Goal: Check status: Check status

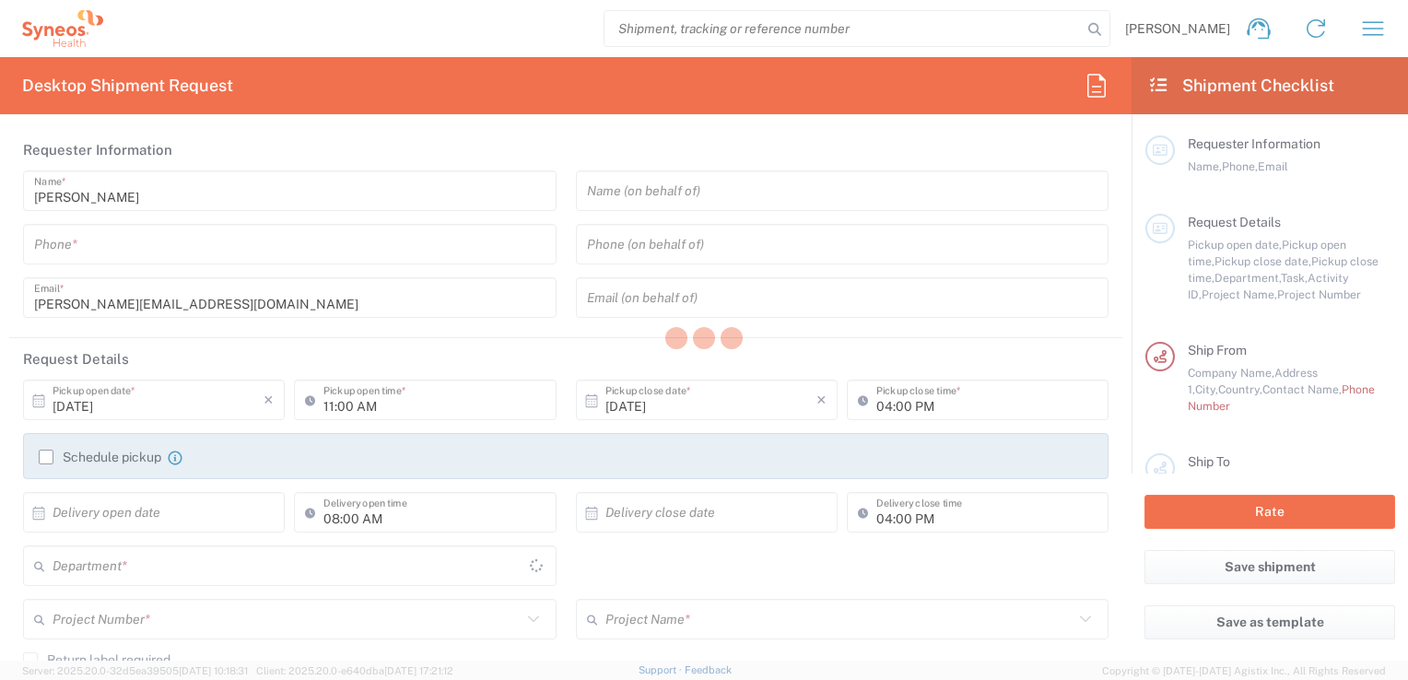
type input "3212"
type input "[GEOGRAPHIC_DATA]"
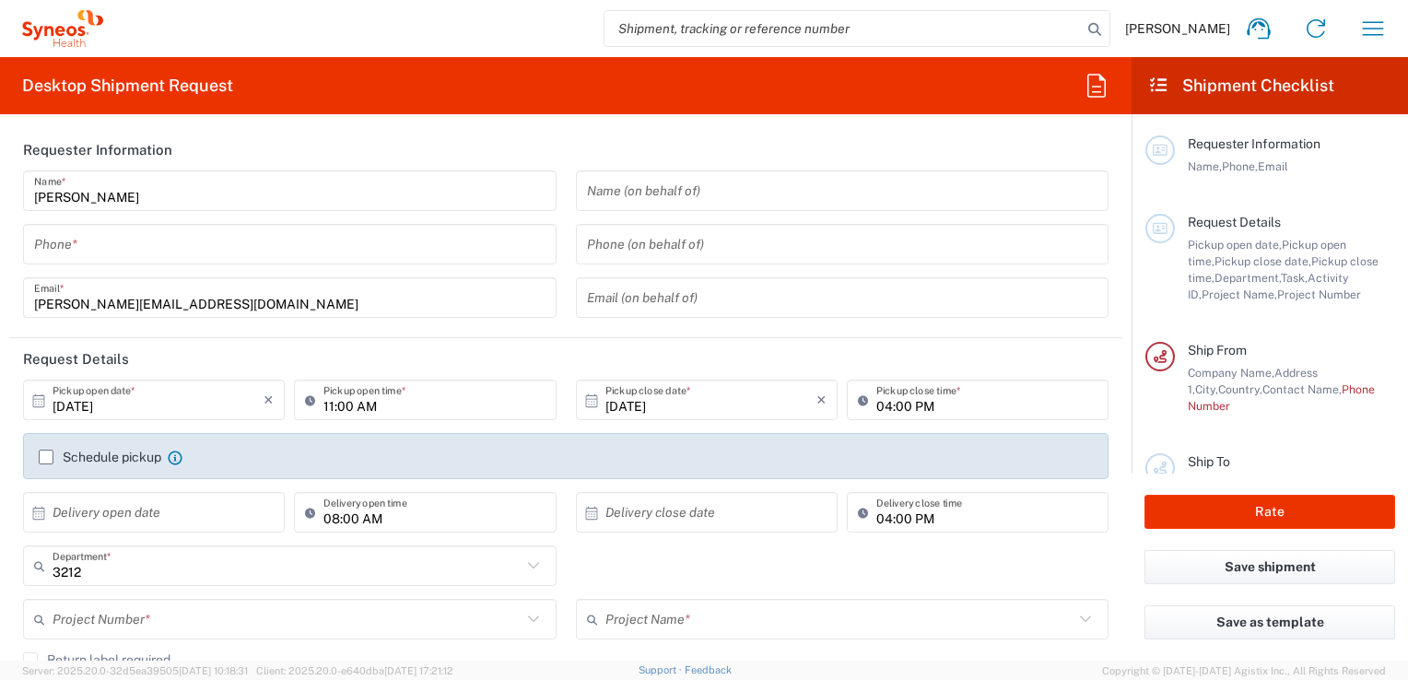
type input "Syneos Health France SARL"
click at [1377, 30] on icon "button" at bounding box center [1372, 28] width 29 height 29
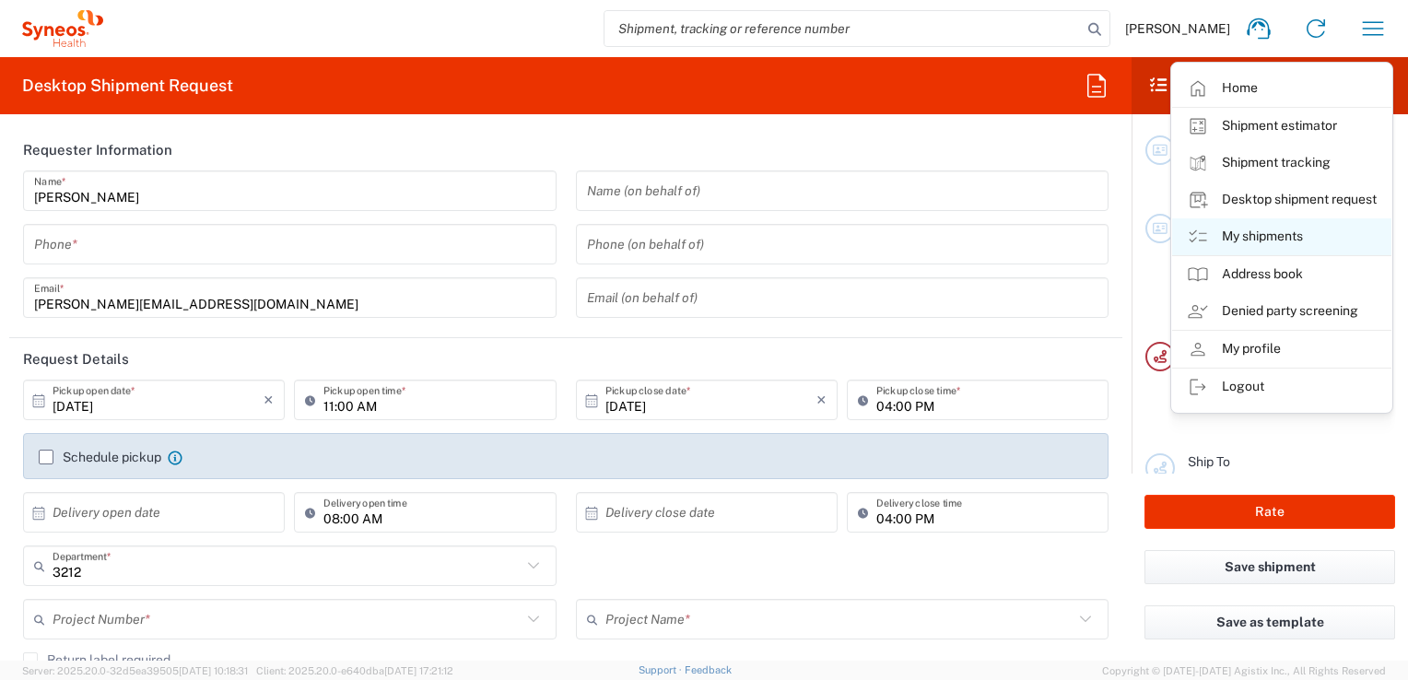
click at [1257, 232] on link "My shipments" at bounding box center [1281, 236] width 219 height 37
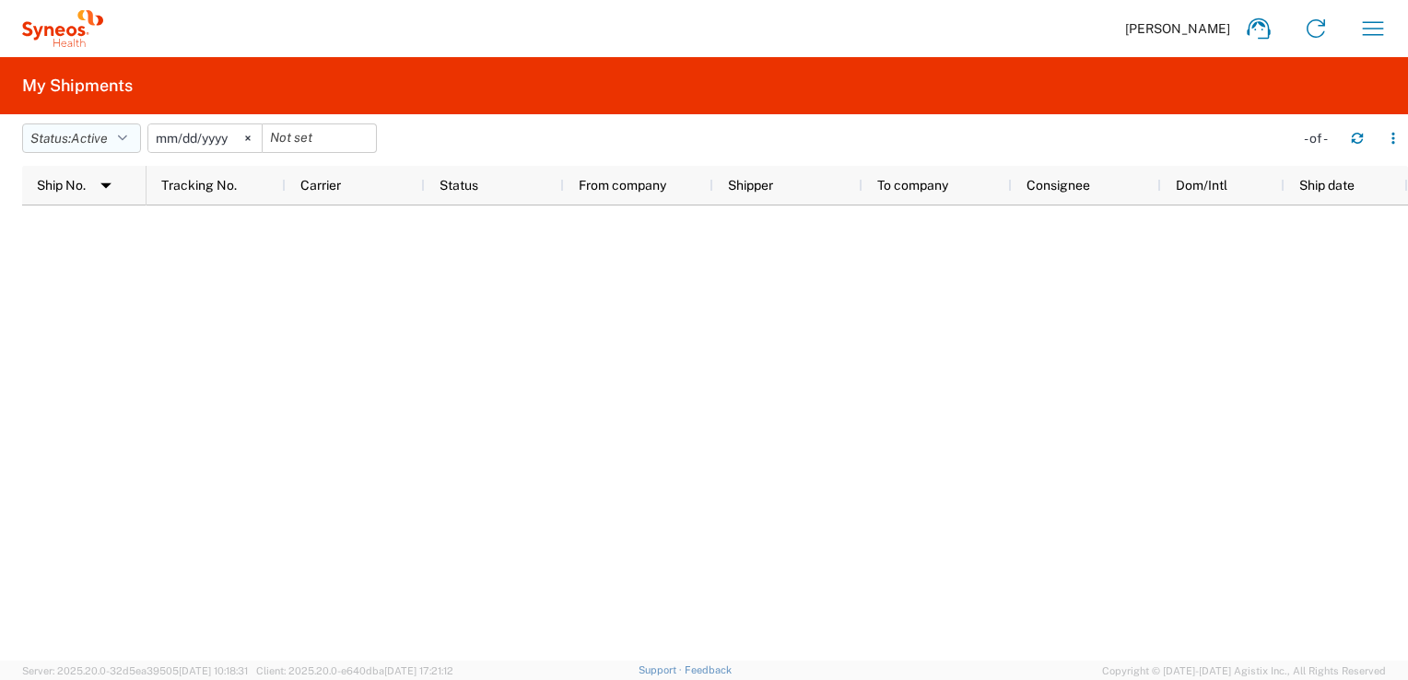
click at [107, 146] on span "Active" at bounding box center [89, 139] width 37 height 18
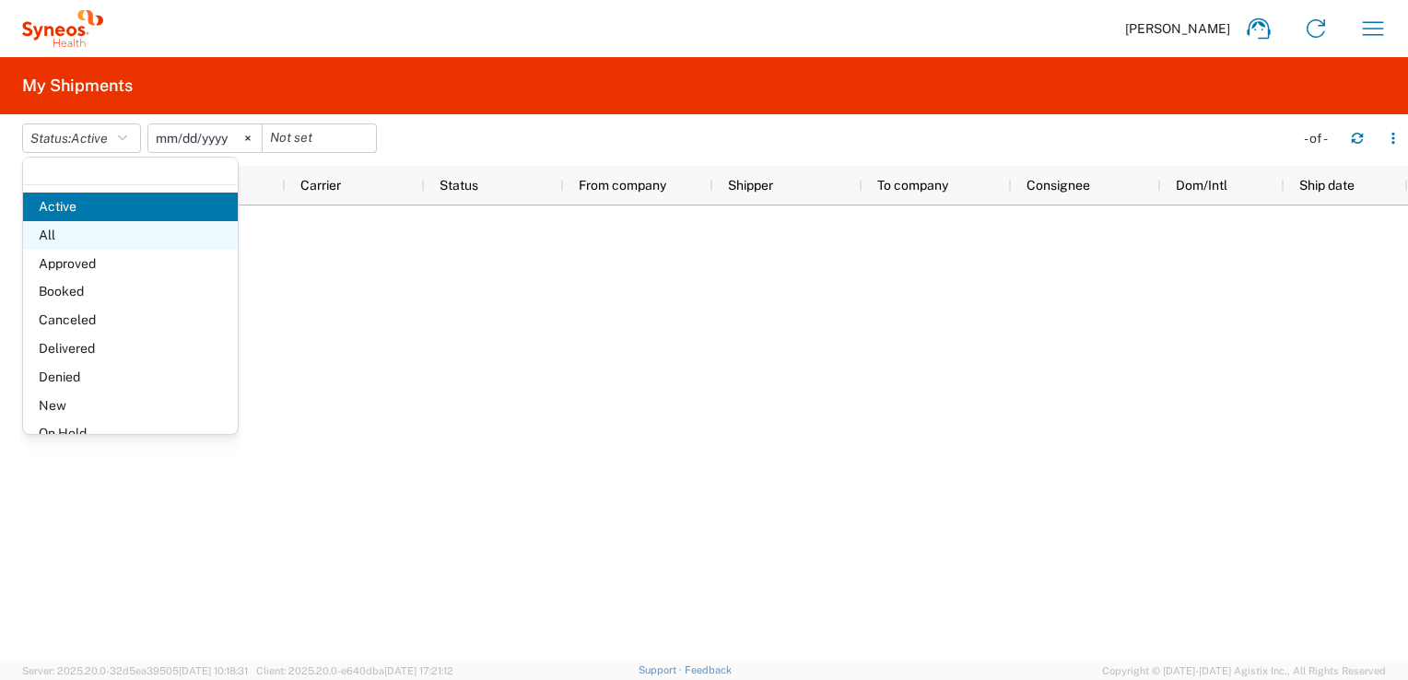
click at [51, 235] on span "All" at bounding box center [130, 235] width 215 height 29
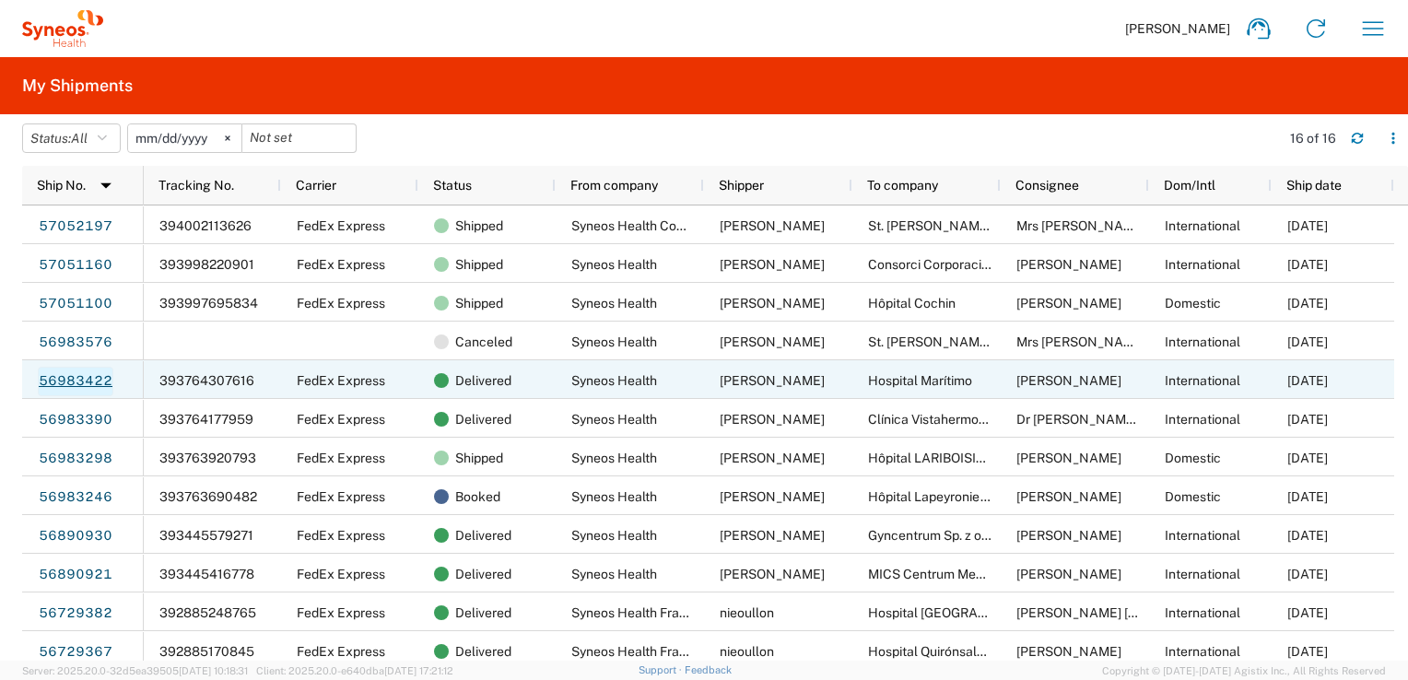
click at [92, 378] on link "56983422" at bounding box center [76, 381] width 76 height 29
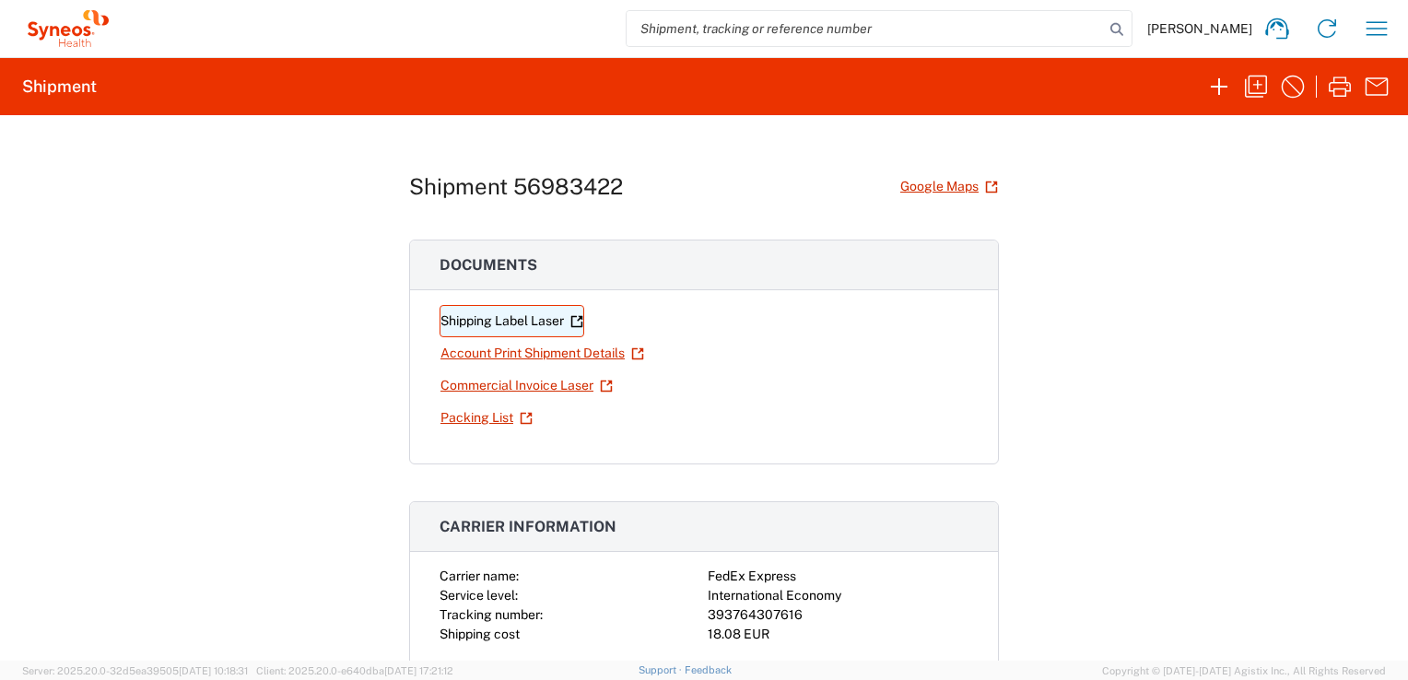
click at [527, 320] on link "Shipping Label Laser" at bounding box center [512, 321] width 145 height 32
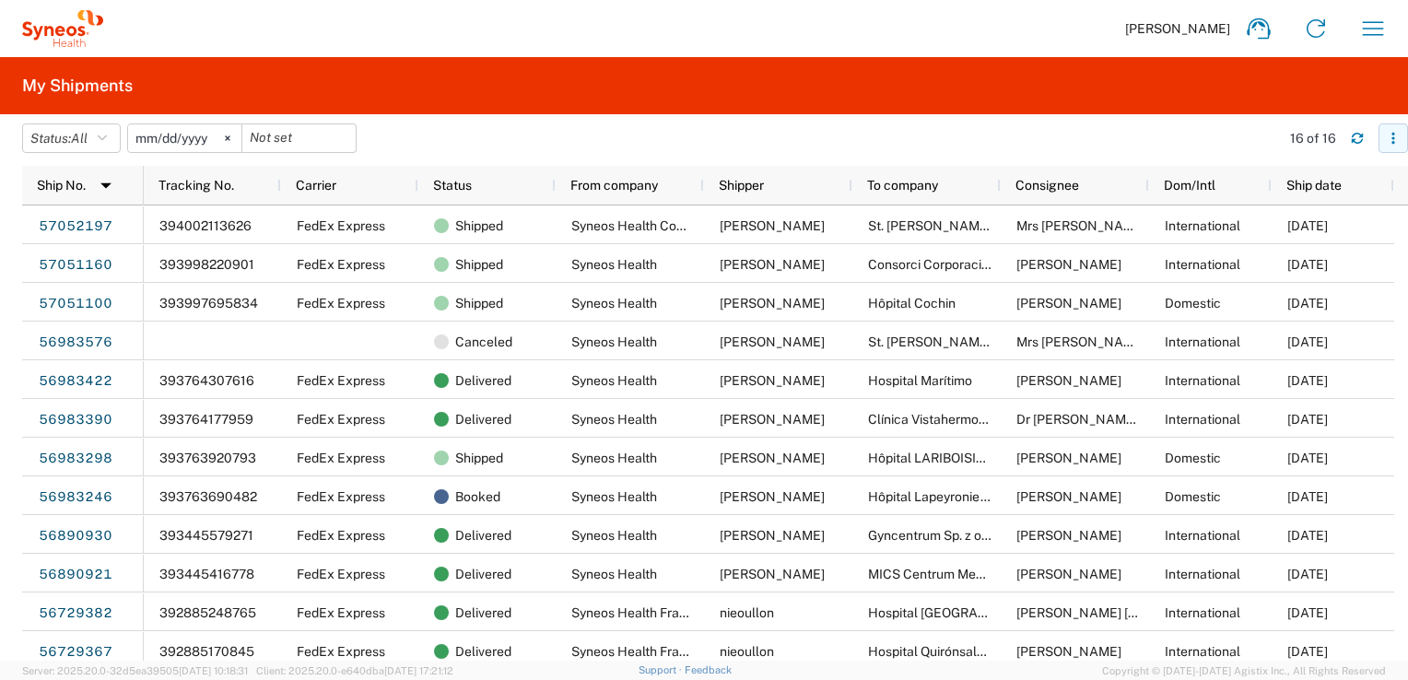
click at [1397, 143] on icon "button" at bounding box center [1393, 138] width 13 height 13
click at [1039, 135] on agx-table-filter-chips "Status: All Active All Approved Booked Canceled Delivered Denied New On Hold Pe…" at bounding box center [646, 144] width 1248 height 42
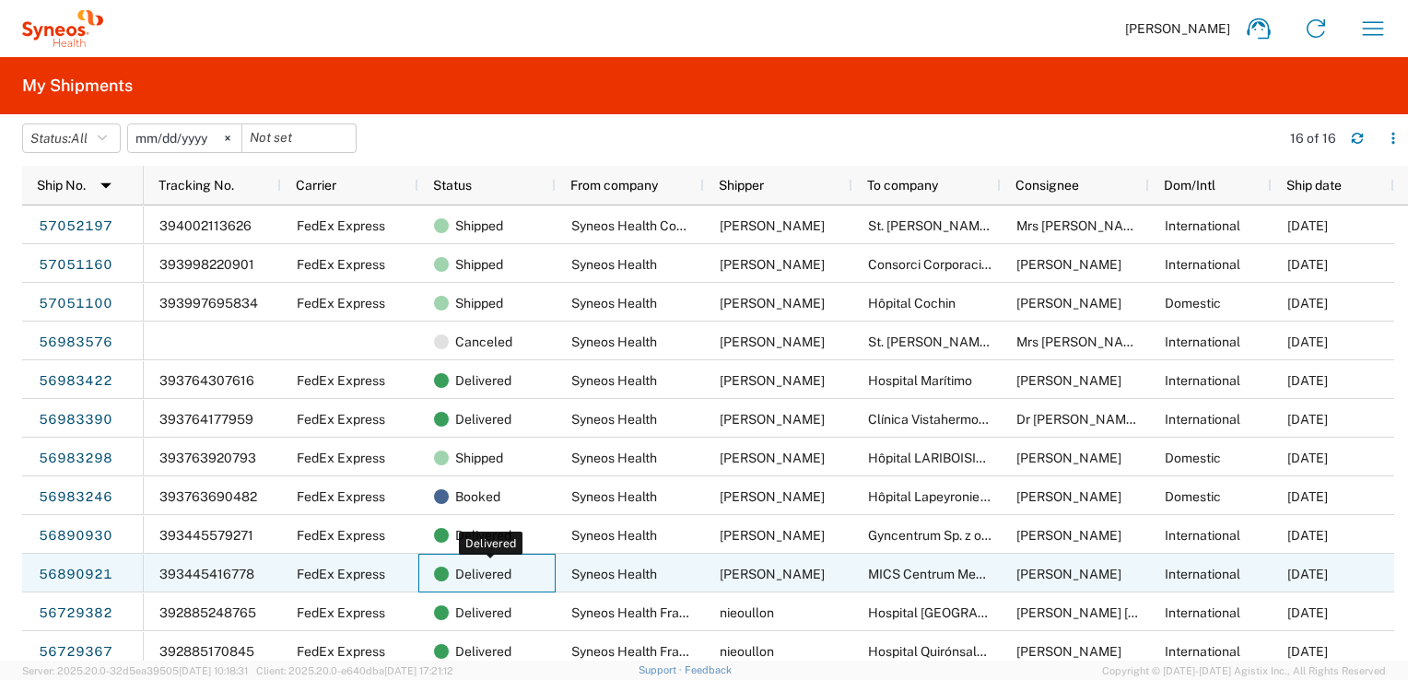
click at [457, 577] on span "Delivered" at bounding box center [483, 574] width 56 height 39
click at [470, 573] on span "Delivered" at bounding box center [483, 574] width 56 height 39
click at [346, 570] on span "FedEx Express" at bounding box center [341, 574] width 88 height 15
click at [197, 574] on span "393445416778" at bounding box center [206, 574] width 95 height 15
click at [59, 567] on link "56890921" at bounding box center [76, 574] width 76 height 29
